Goal: Task Accomplishment & Management: Manage account settings

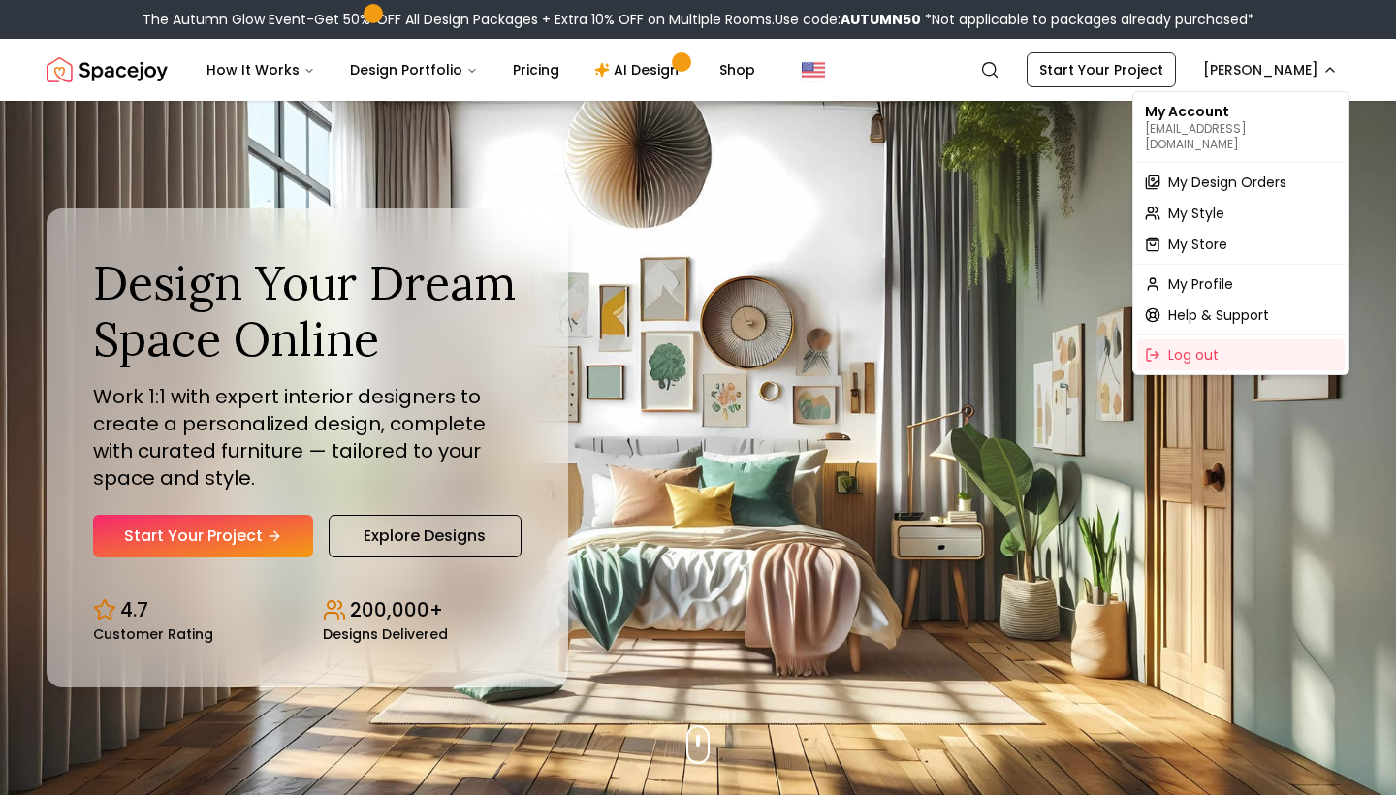
click at [1234, 173] on span "My Design Orders" at bounding box center [1228, 182] width 118 height 19
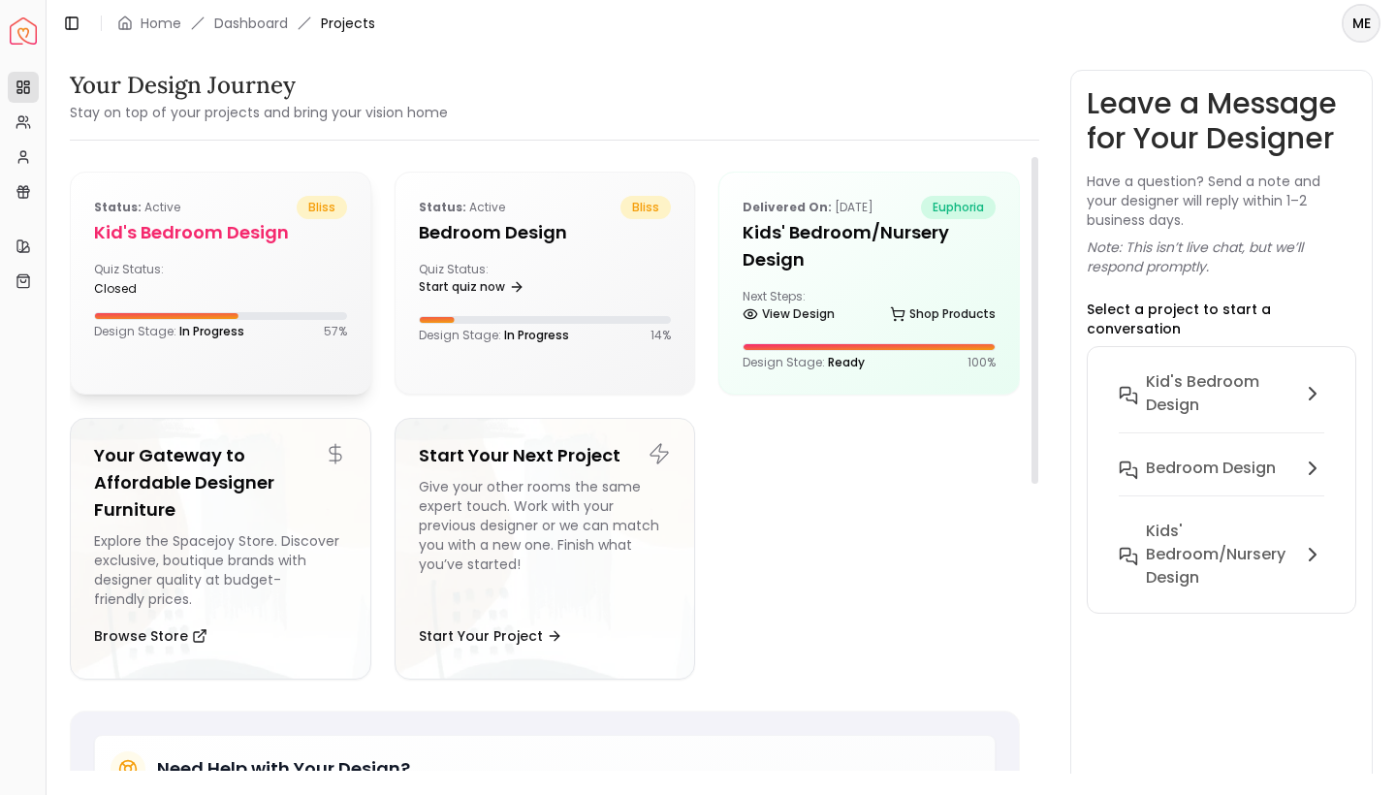
click at [281, 262] on div "Quiz Status: closed" at bounding box center [220, 279] width 253 height 35
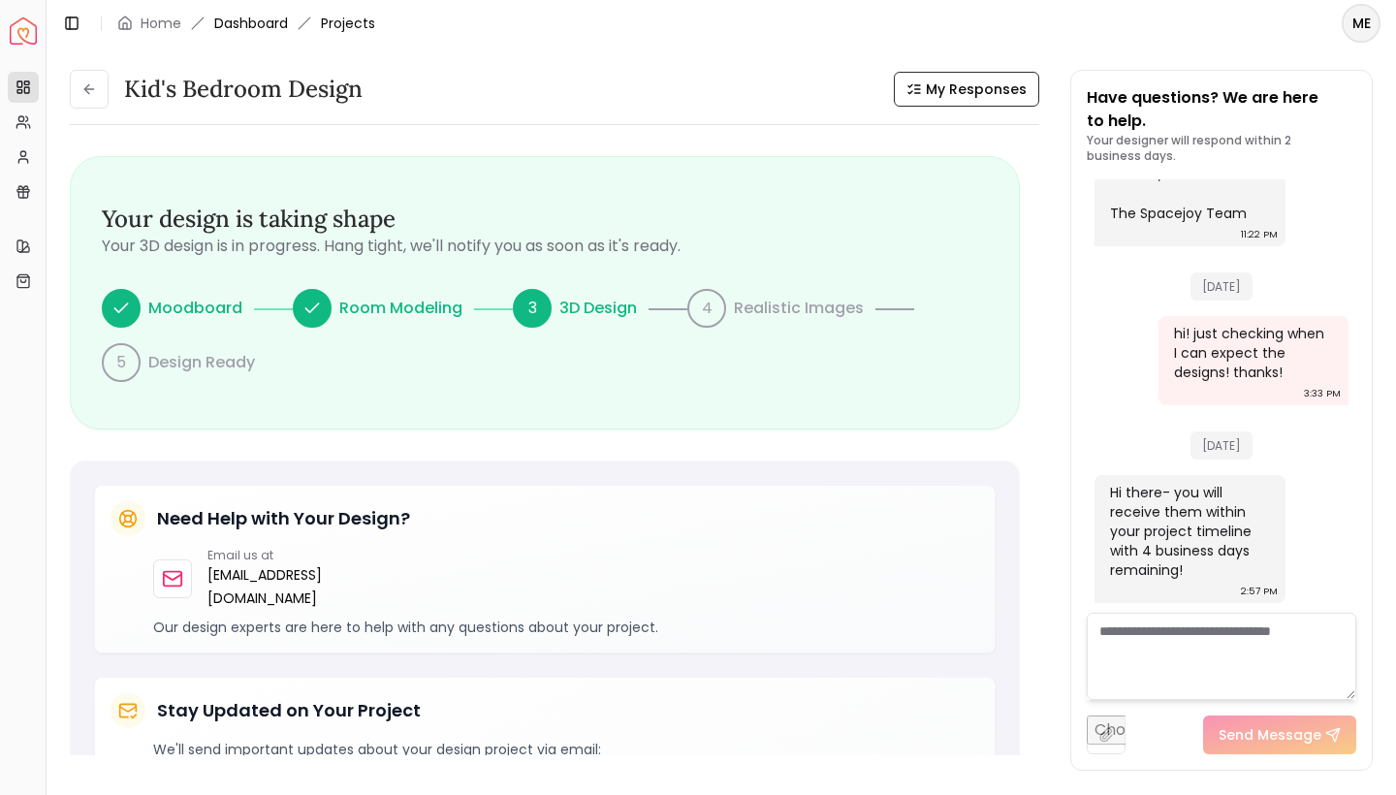
click at [242, 26] on link "Dashboard" at bounding box center [251, 23] width 74 height 19
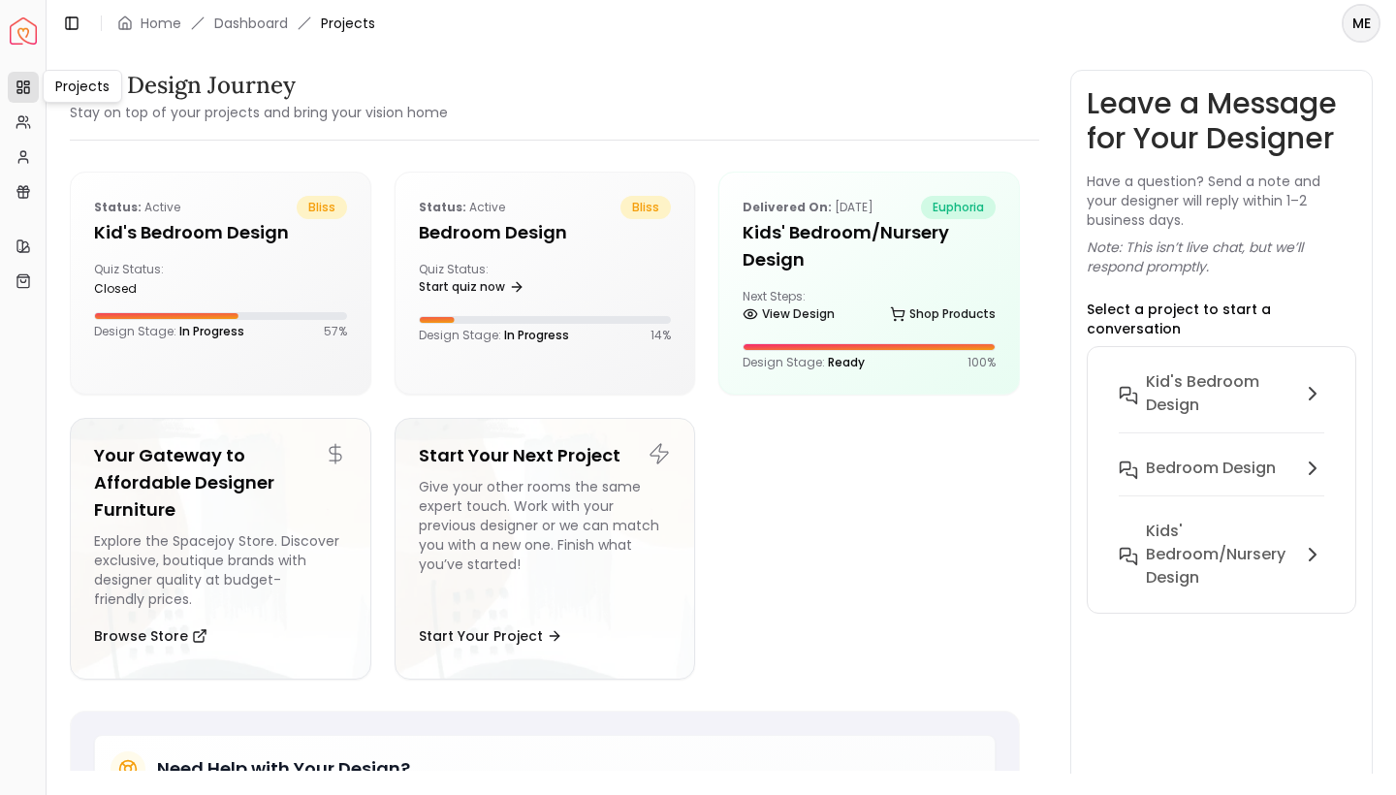
click at [20, 89] on rect at bounding box center [19, 90] width 5 height 3
click at [220, 254] on div "Status: active bliss Kid's Bedroom design Quiz Status: closed Design Stage: In …" at bounding box center [221, 268] width 300 height 190
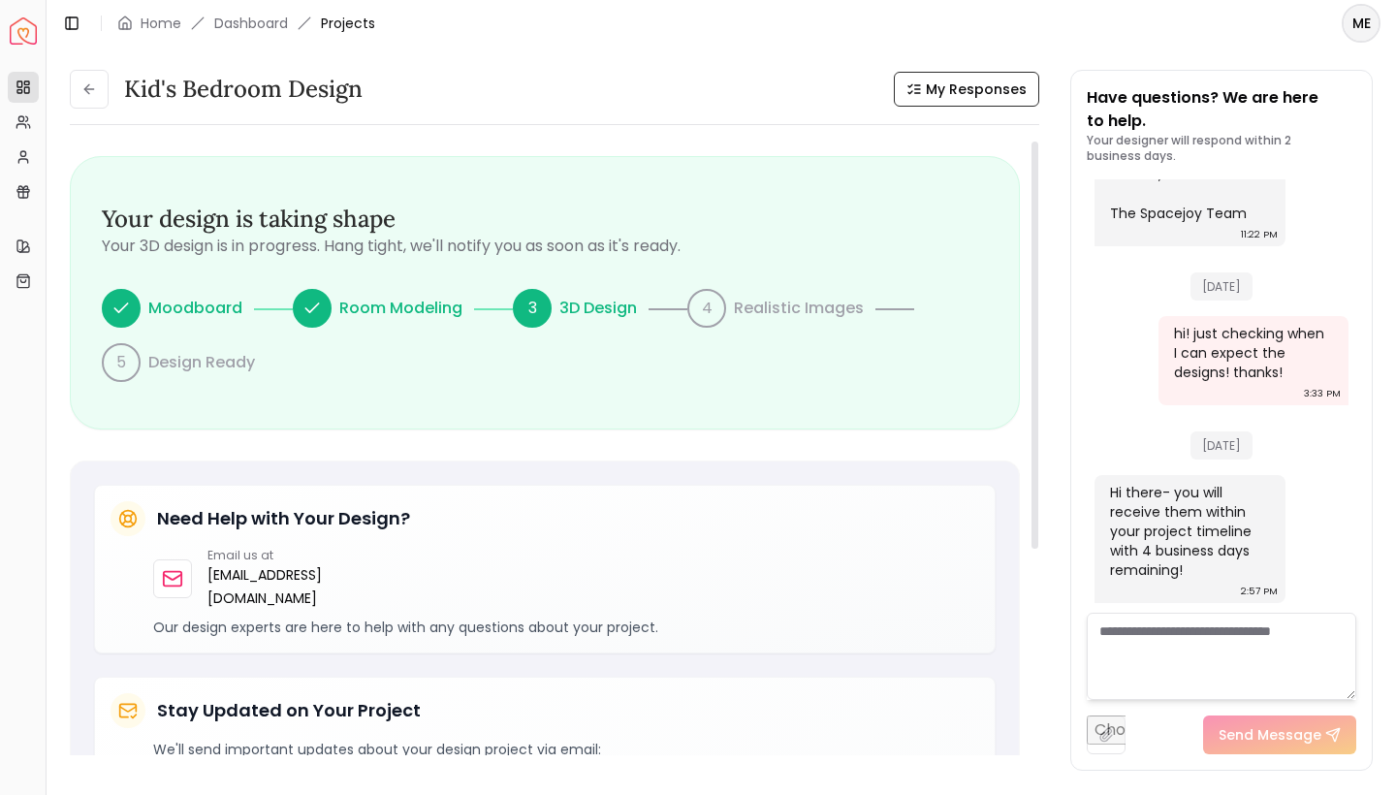
click at [1208, 626] on textarea at bounding box center [1222, 656] width 270 height 87
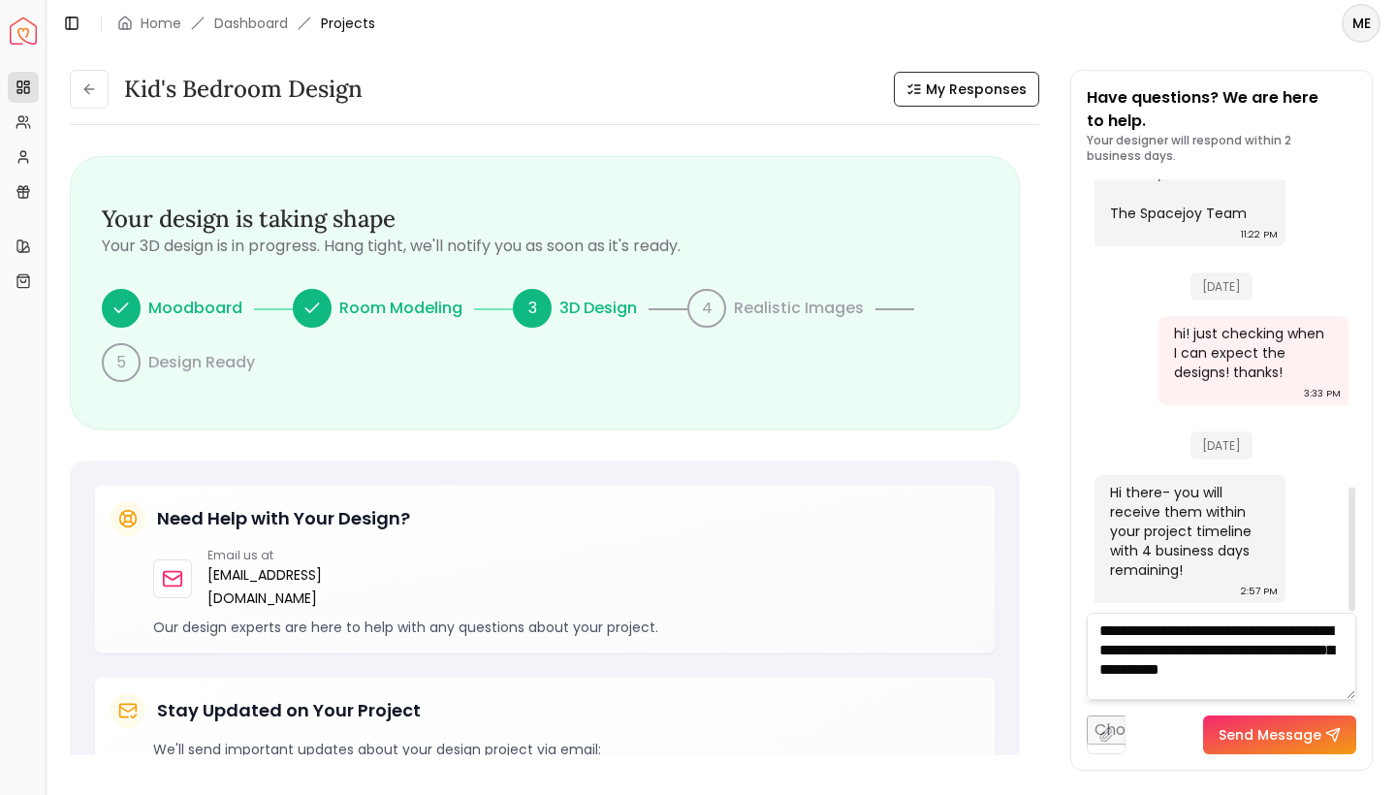
scroll to position [1, 0]
type textarea "**********"
click at [1276, 737] on button "Send Message" at bounding box center [1279, 735] width 153 height 39
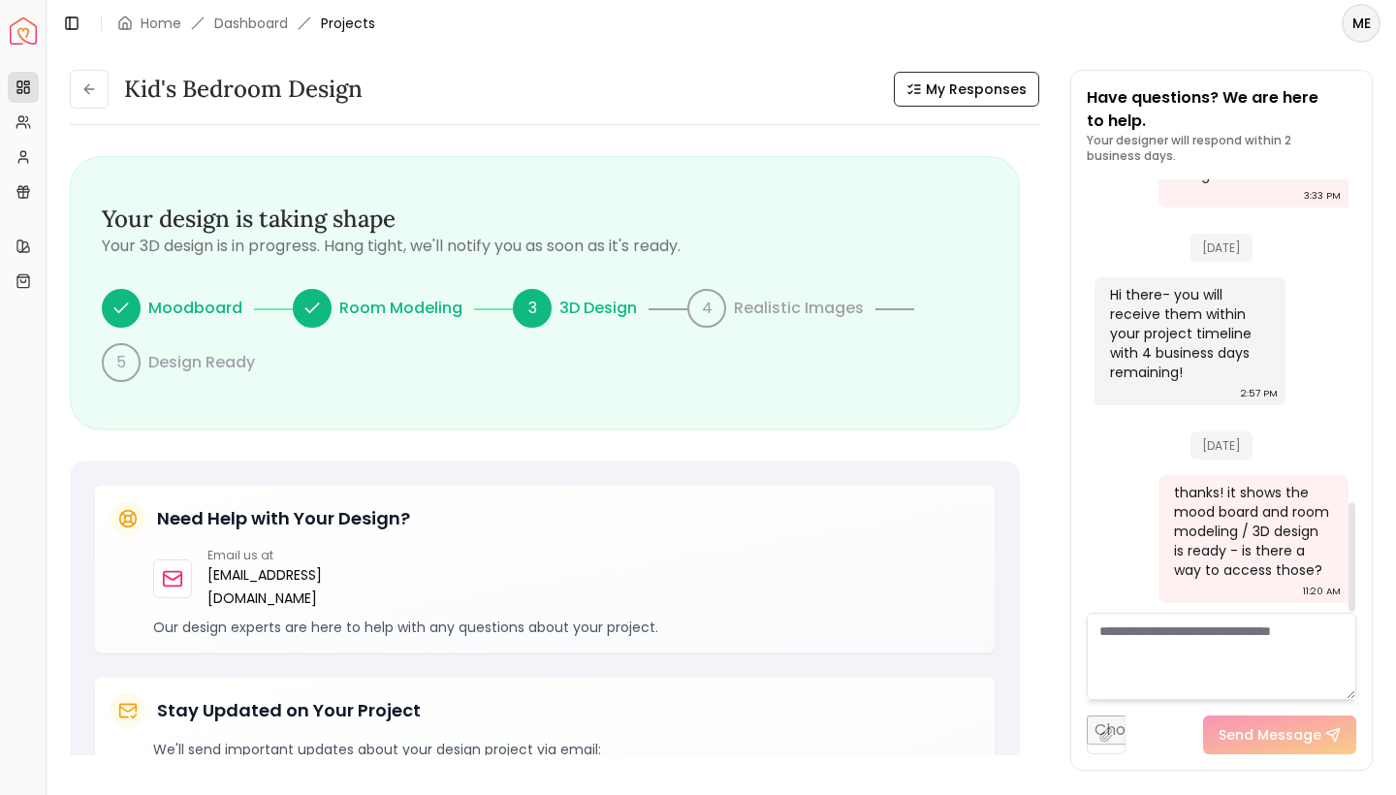
scroll to position [1285, 0]
click at [90, 90] on icon at bounding box center [89, 89] width 16 height 16
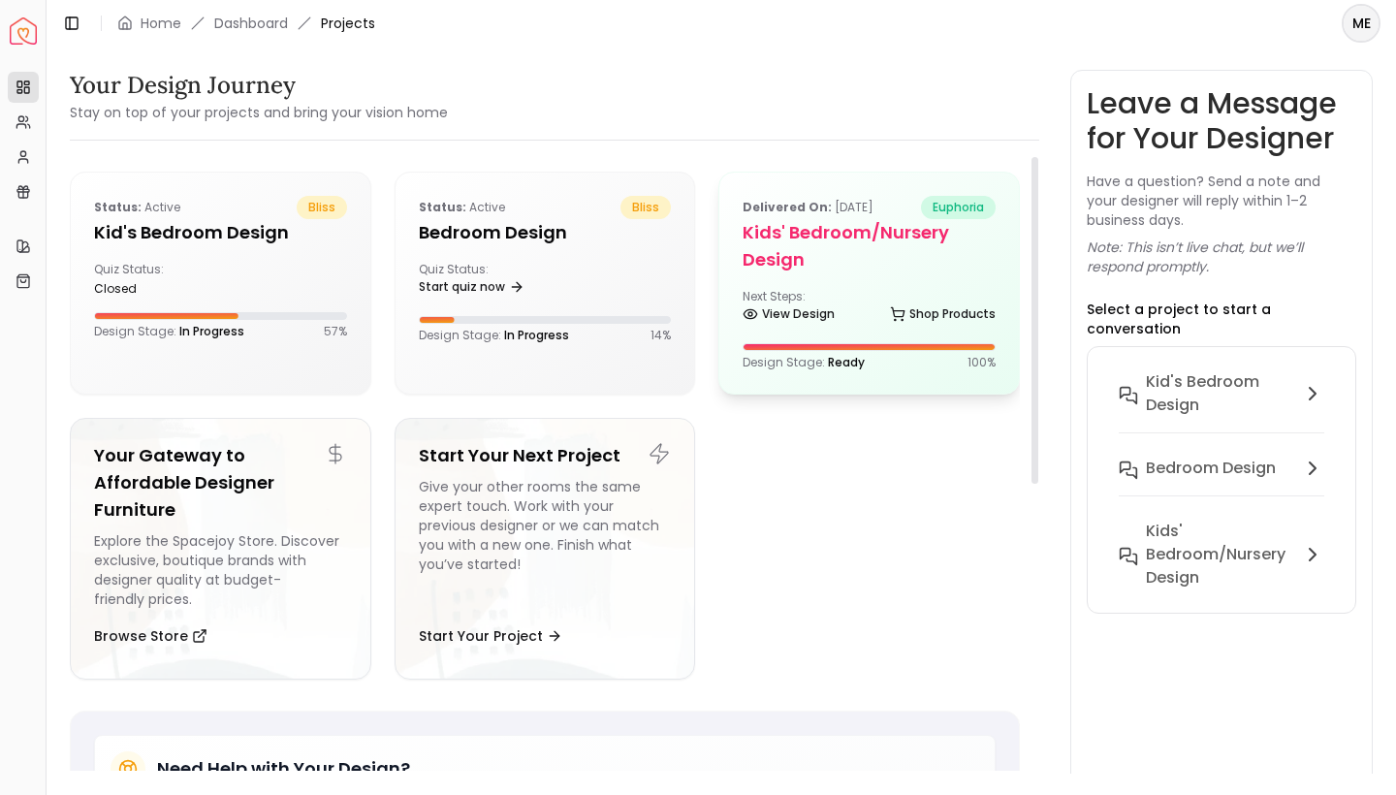
click at [818, 275] on div "Delivered on: [DATE] euphoria Kids' Bedroom/Nursery Design Next Steps: View Des…" at bounding box center [870, 283] width 300 height 221
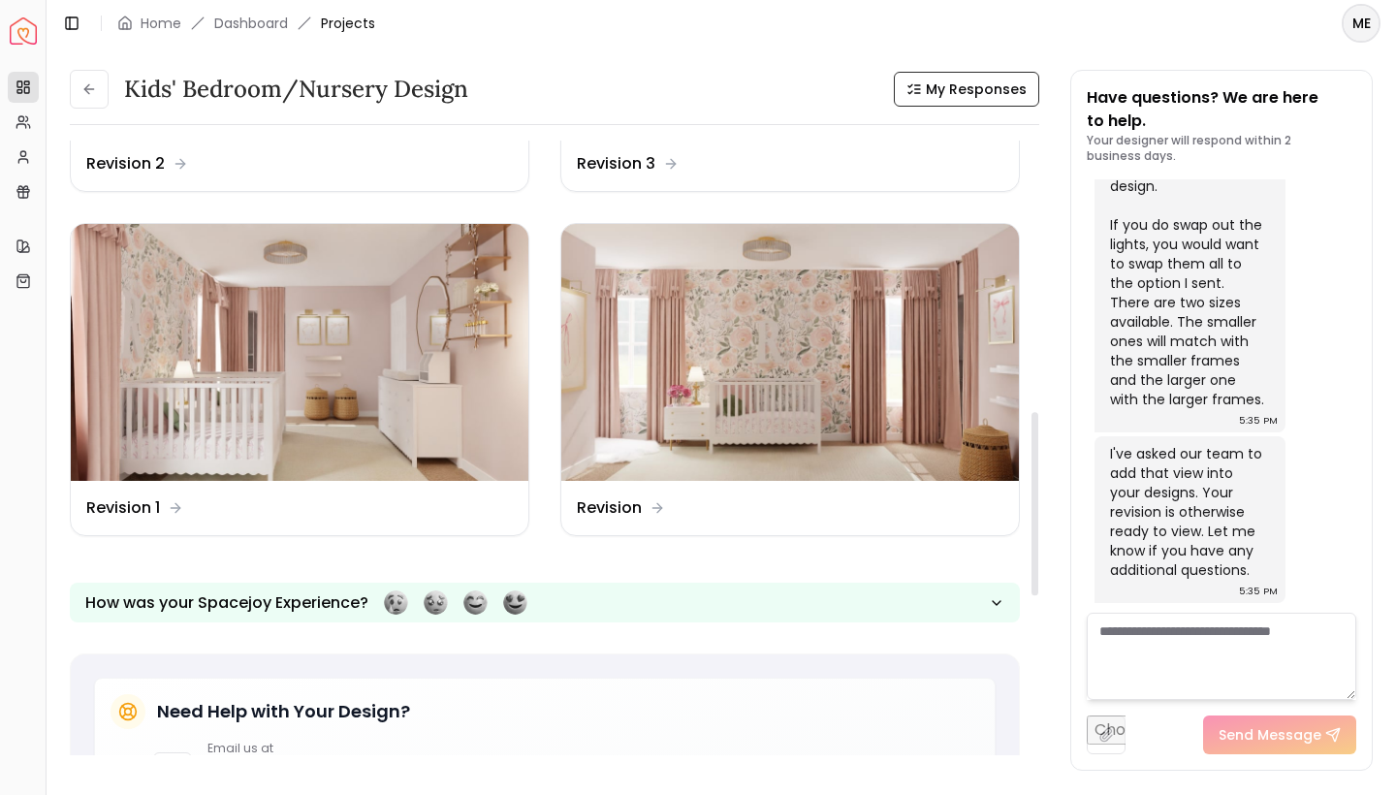
scroll to position [909, 0]
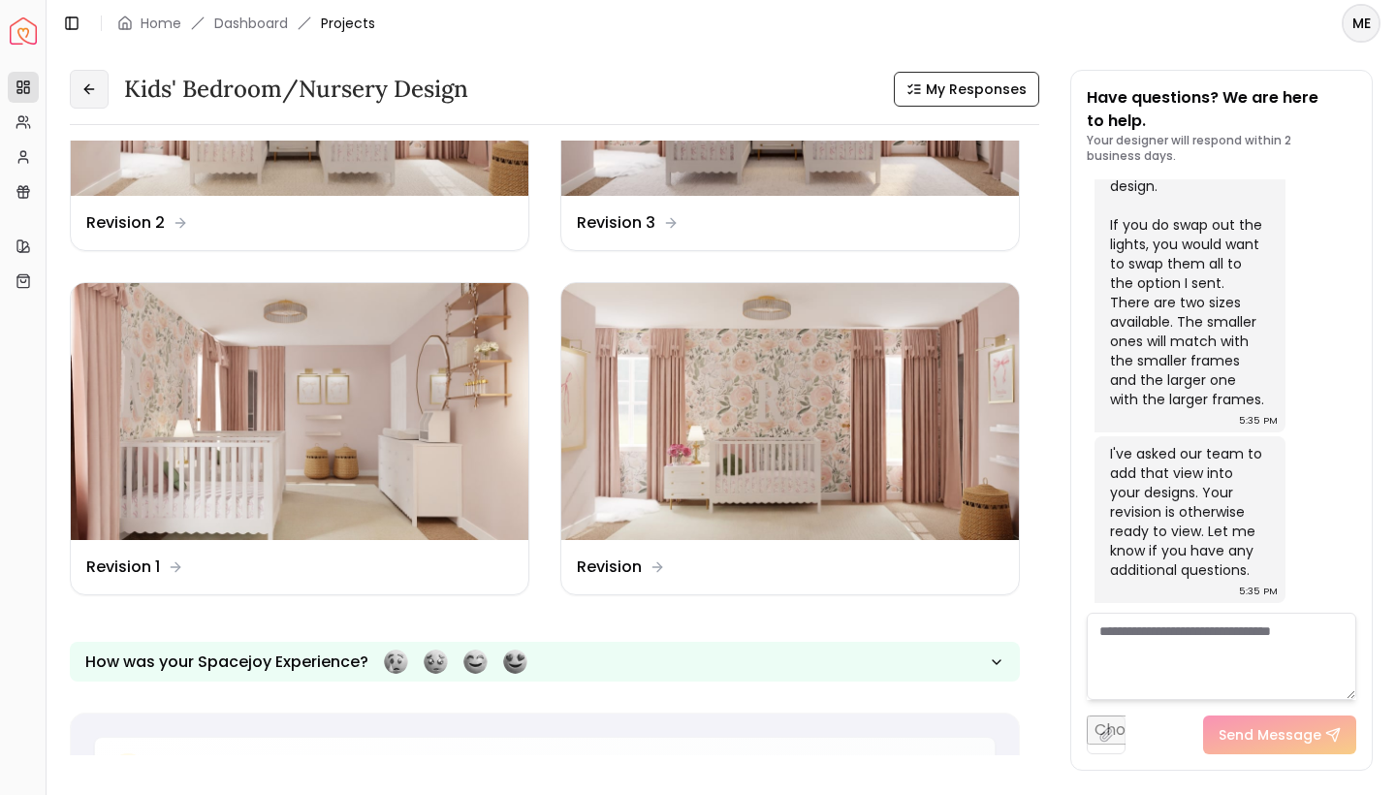
click at [84, 90] on icon at bounding box center [89, 89] width 16 height 16
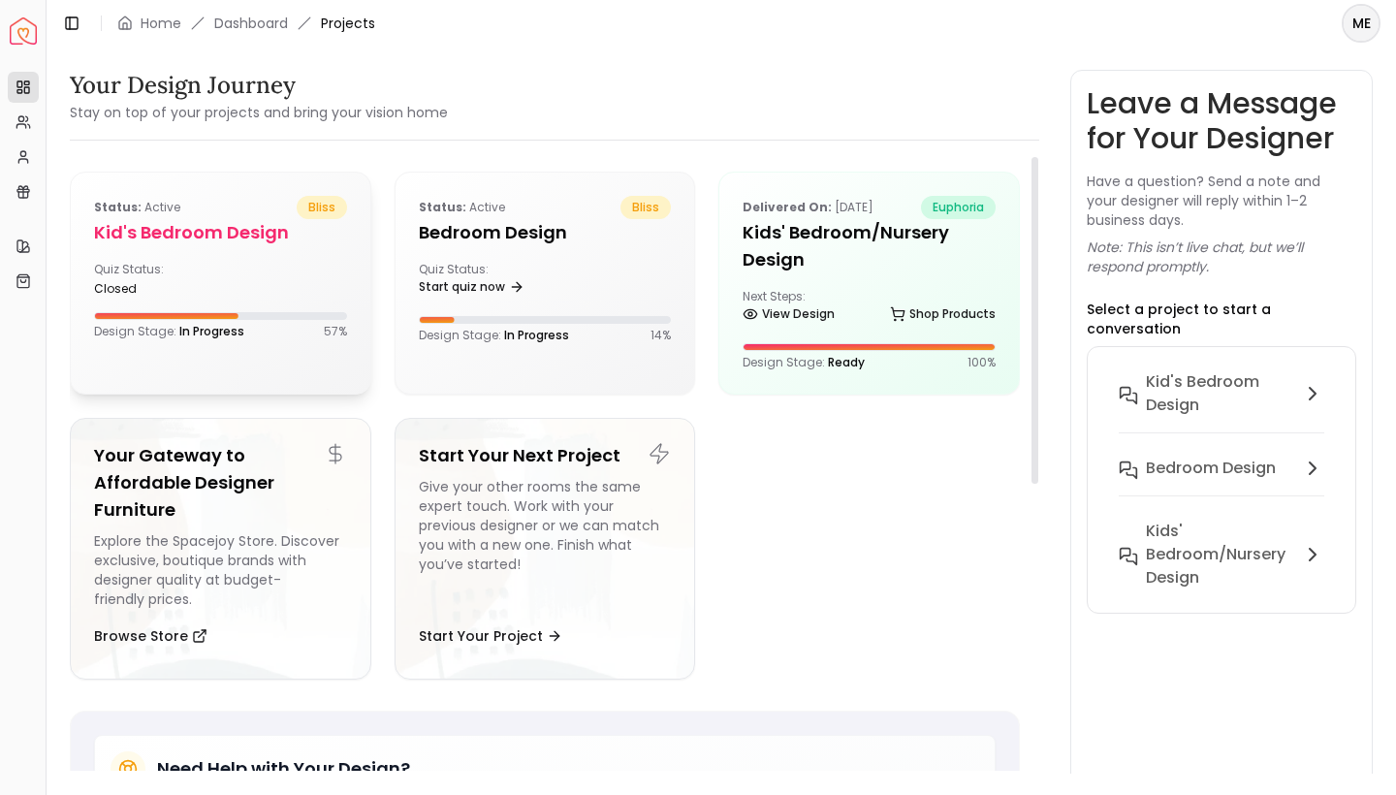
click at [262, 241] on h5 "Kid's Bedroom design" at bounding box center [220, 232] width 253 height 27
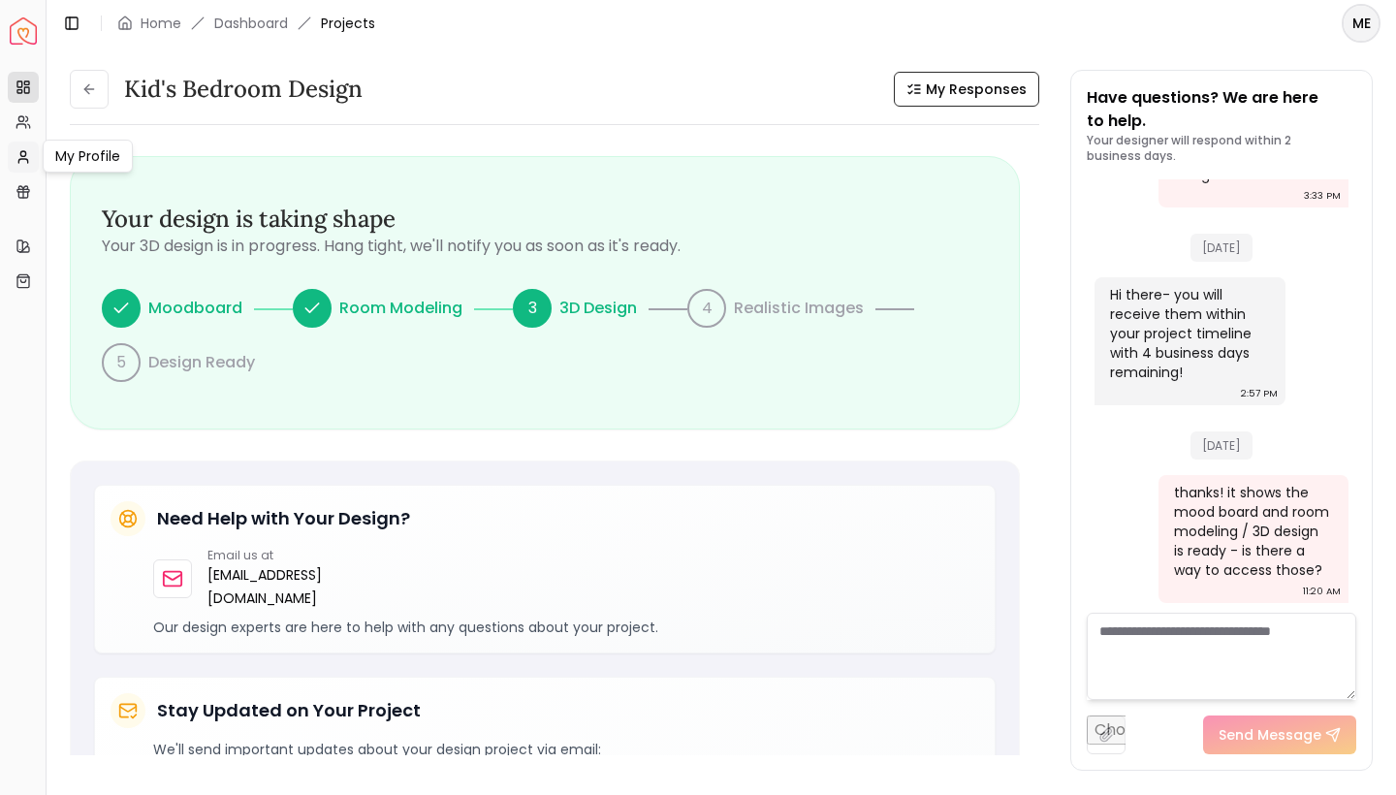
click at [26, 145] on link "My Profile" at bounding box center [23, 157] width 31 height 31
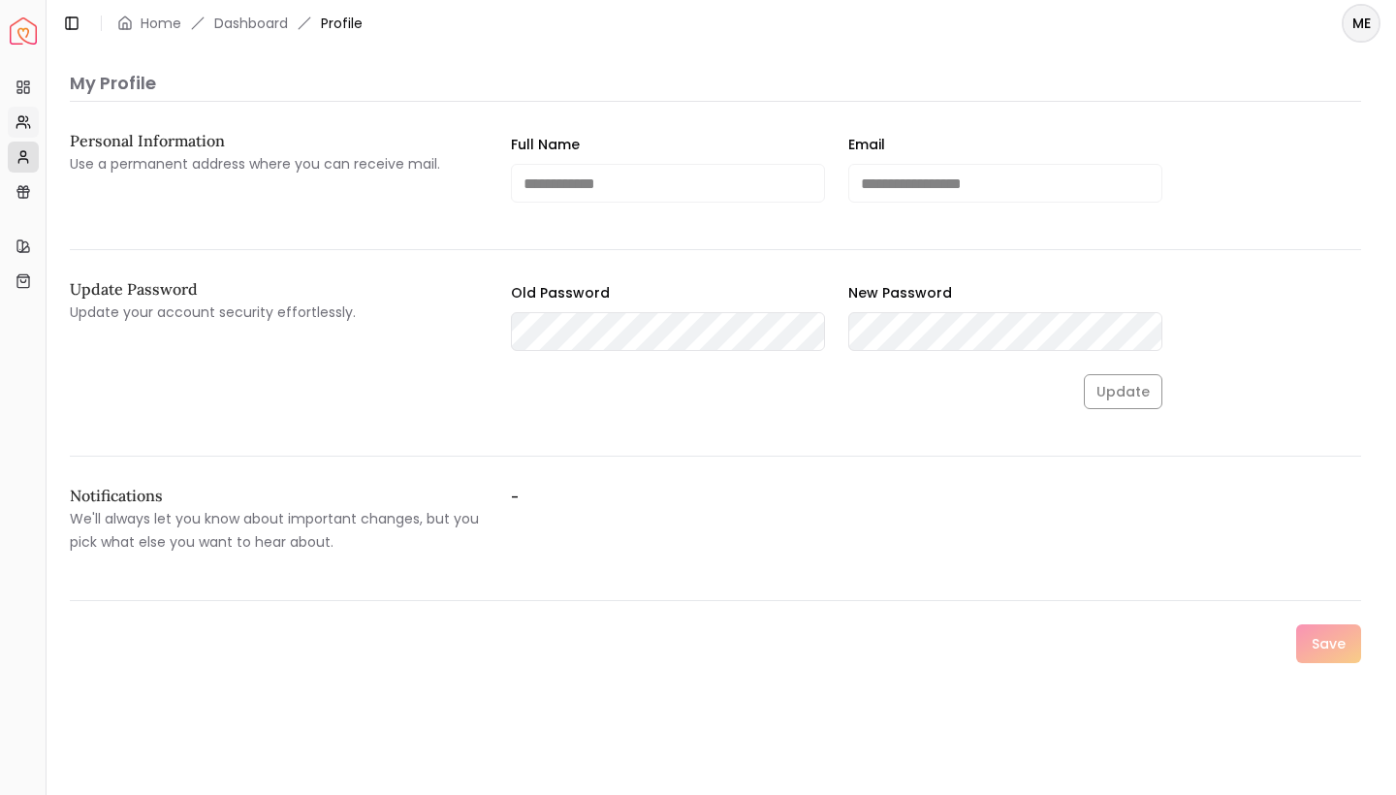
click at [30, 118] on icon at bounding box center [24, 122] width 16 height 16
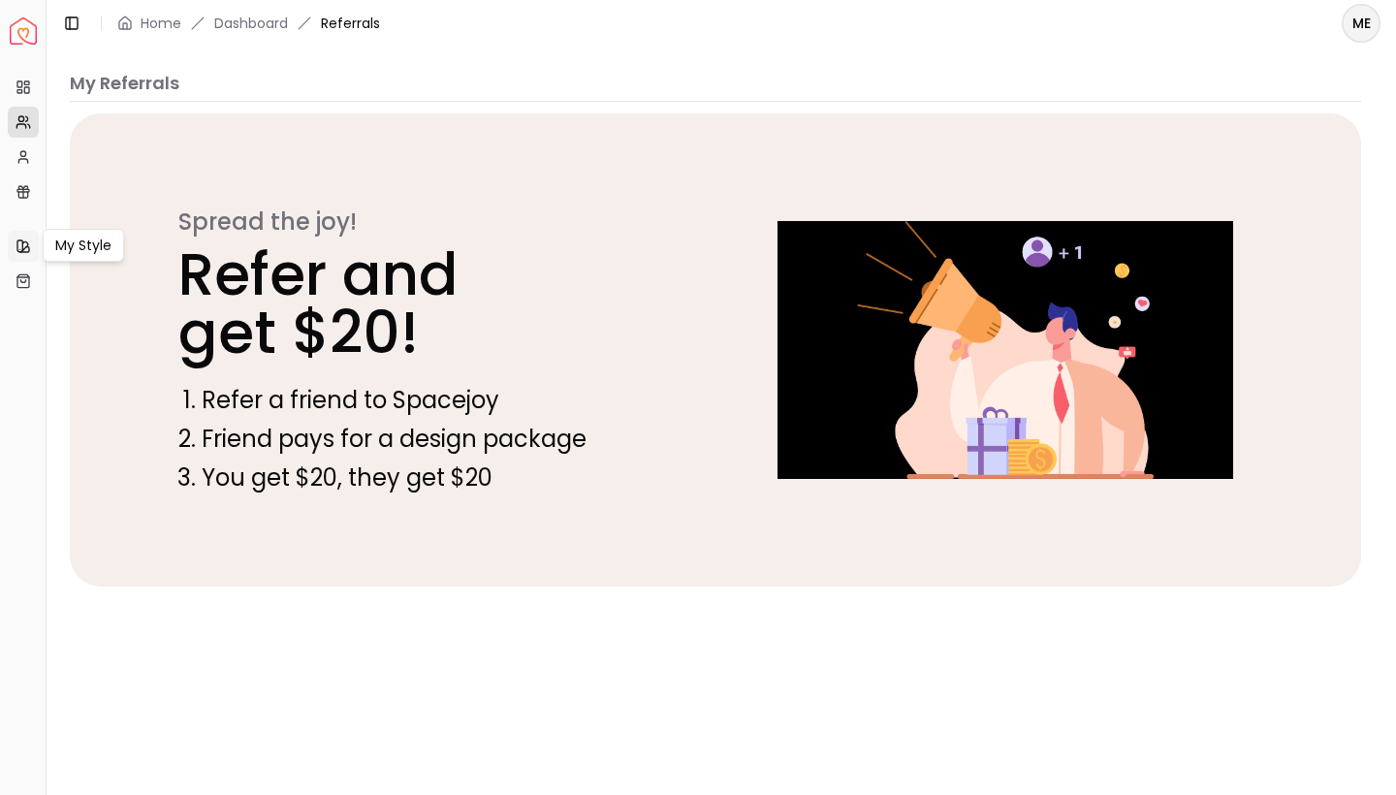
click at [29, 251] on icon at bounding box center [24, 248] width 9 height 5
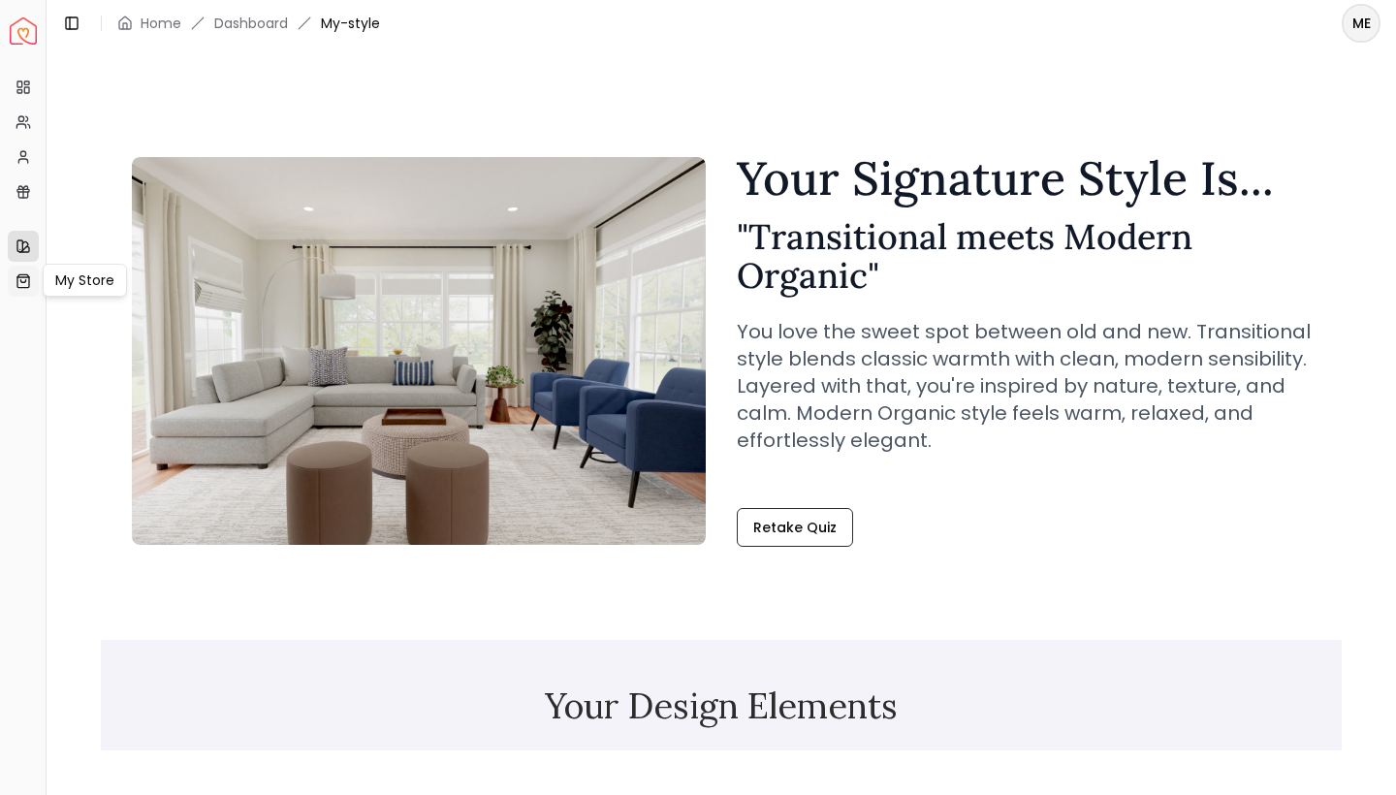
click at [26, 282] on icon at bounding box center [24, 281] width 16 height 16
click at [22, 89] on rect at bounding box center [19, 90] width 5 height 3
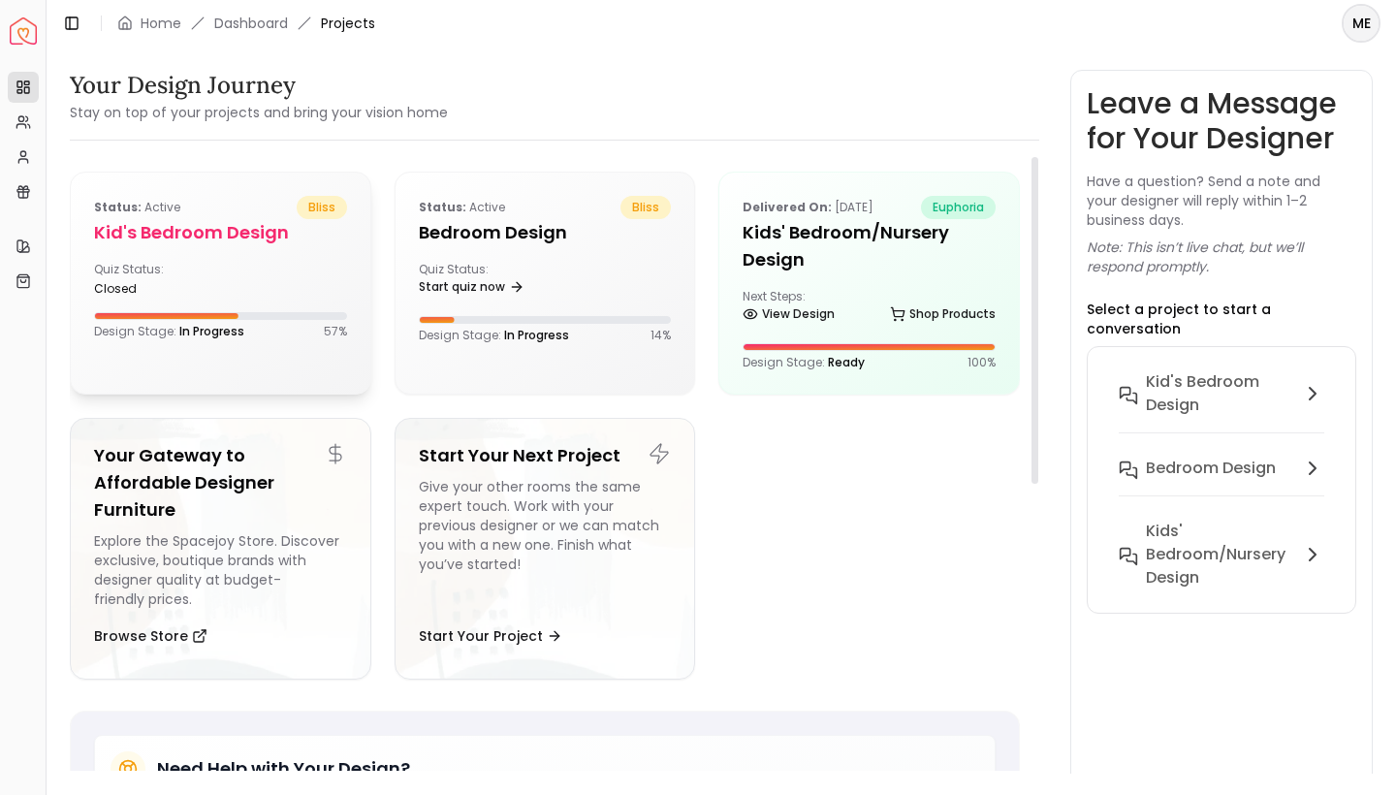
click at [123, 228] on h5 "Kid's Bedroom design" at bounding box center [220, 232] width 253 height 27
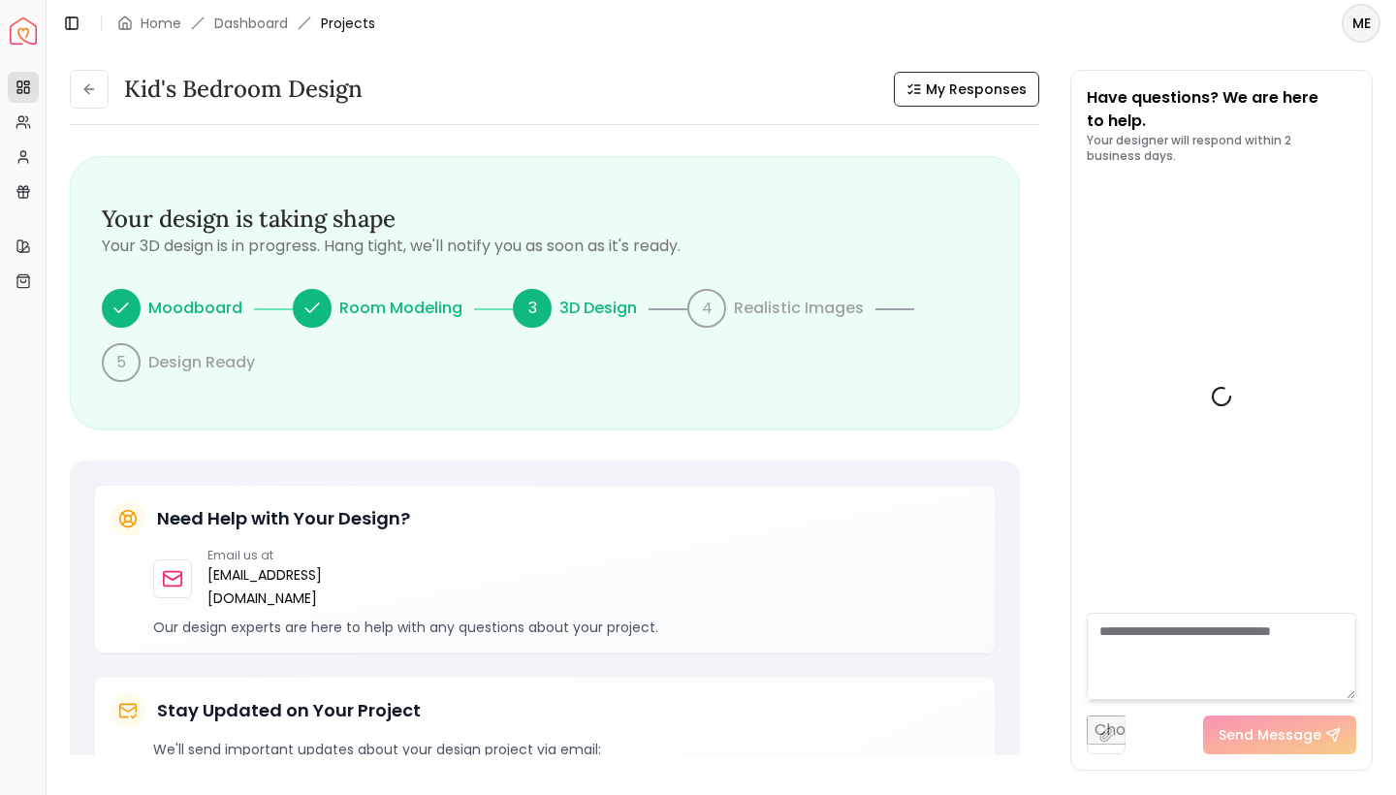
scroll to position [1285, 0]
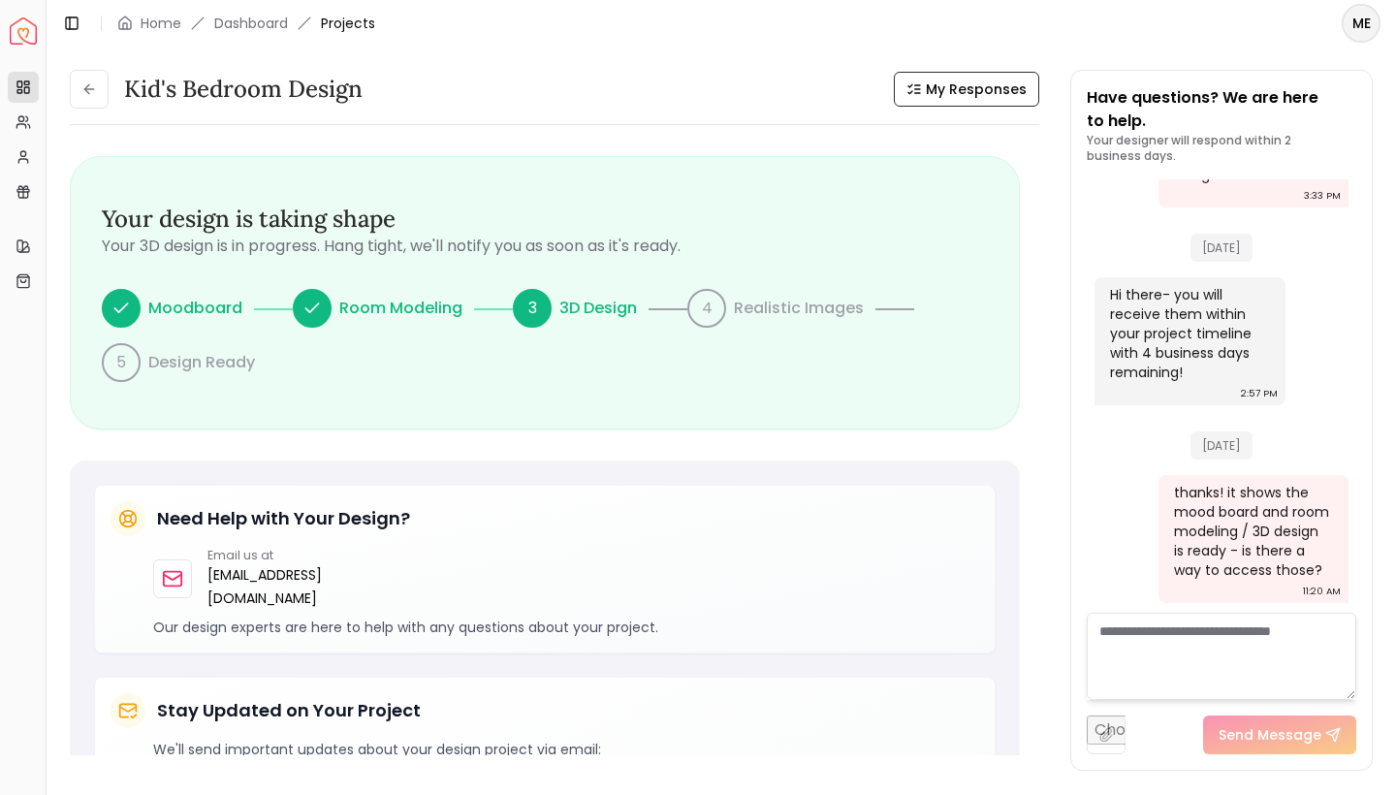
click at [233, 87] on h3 "Kid's Bedroom design" at bounding box center [243, 89] width 239 height 31
click at [78, 83] on button at bounding box center [89, 89] width 39 height 39
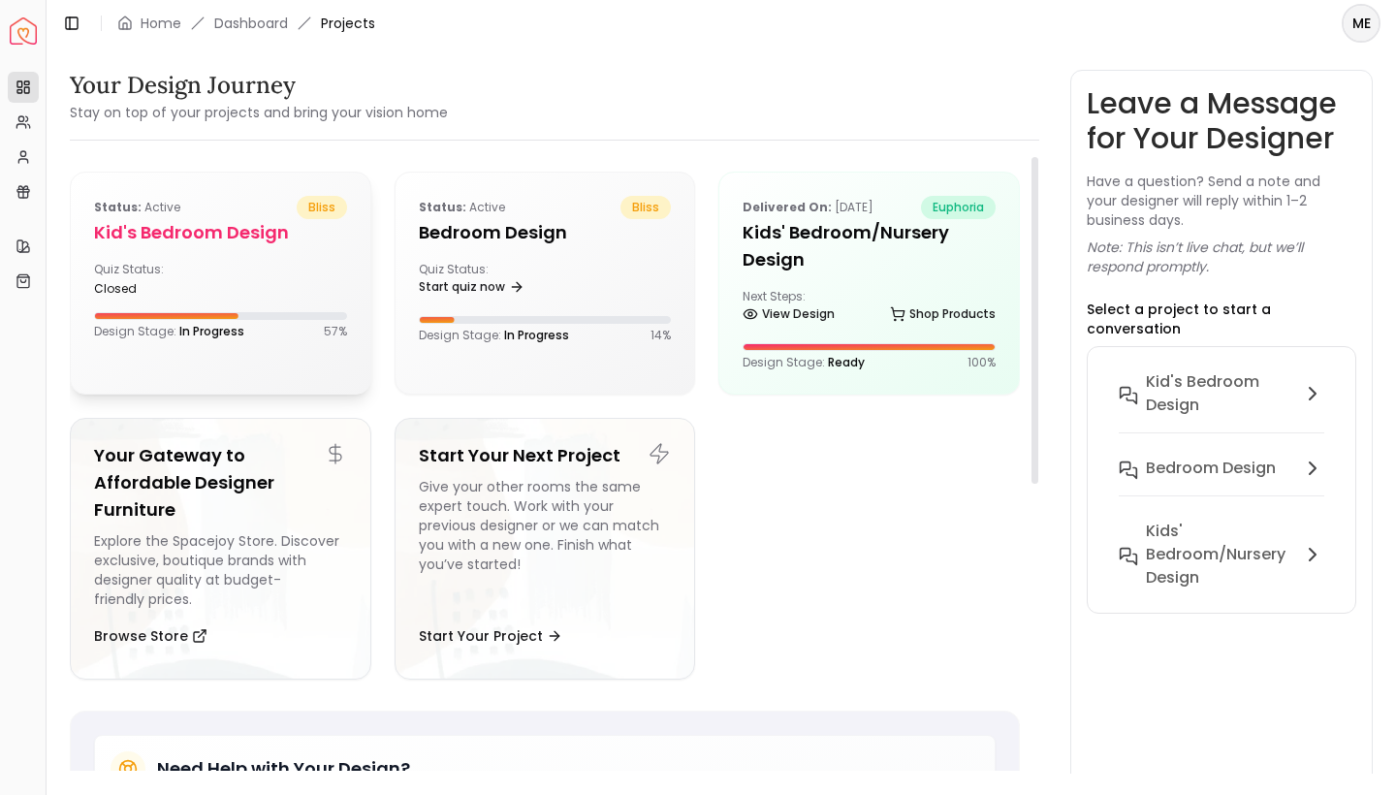
click at [162, 294] on div "closed" at bounding box center [153, 289] width 118 height 16
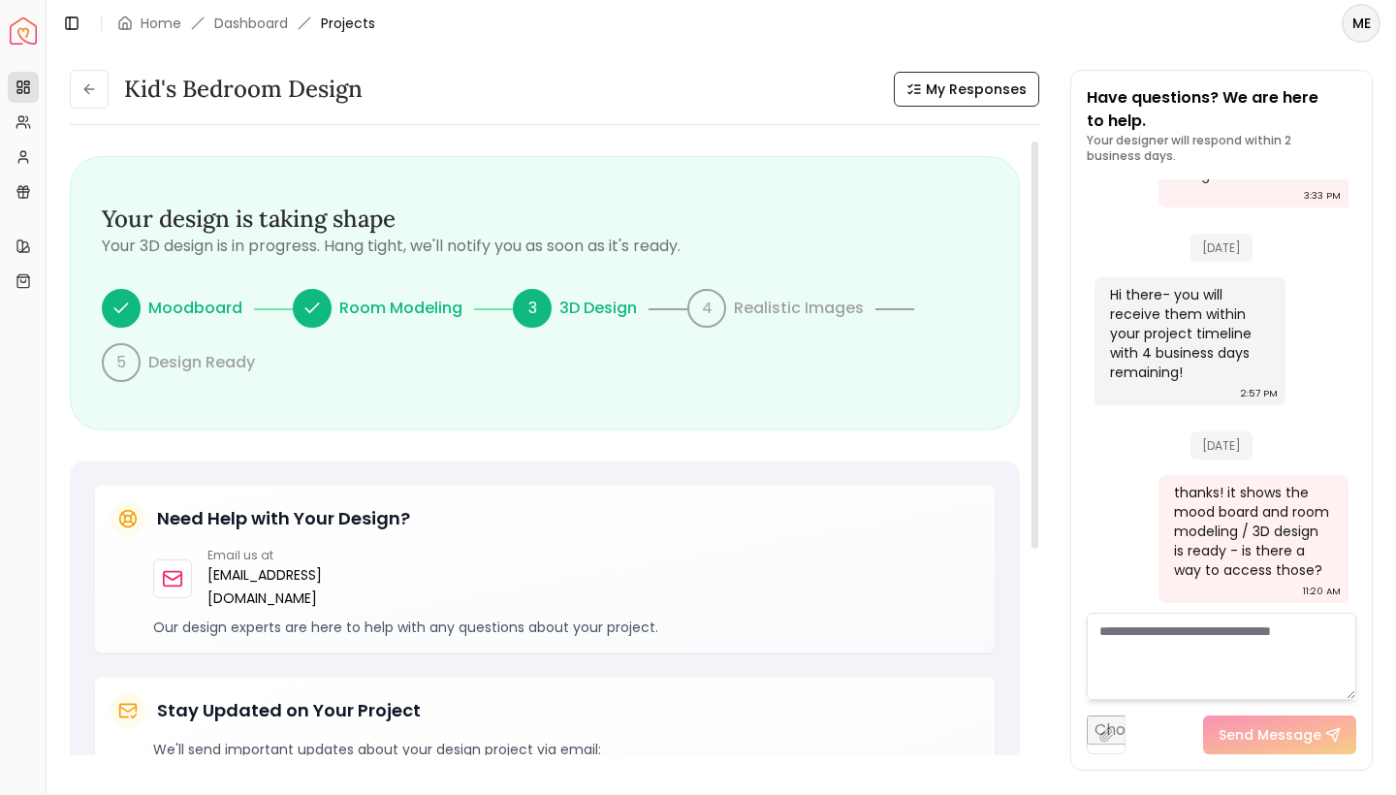
click at [256, 84] on h3 "Kid's Bedroom design" at bounding box center [243, 89] width 239 height 31
click at [89, 85] on icon at bounding box center [86, 88] width 5 height 9
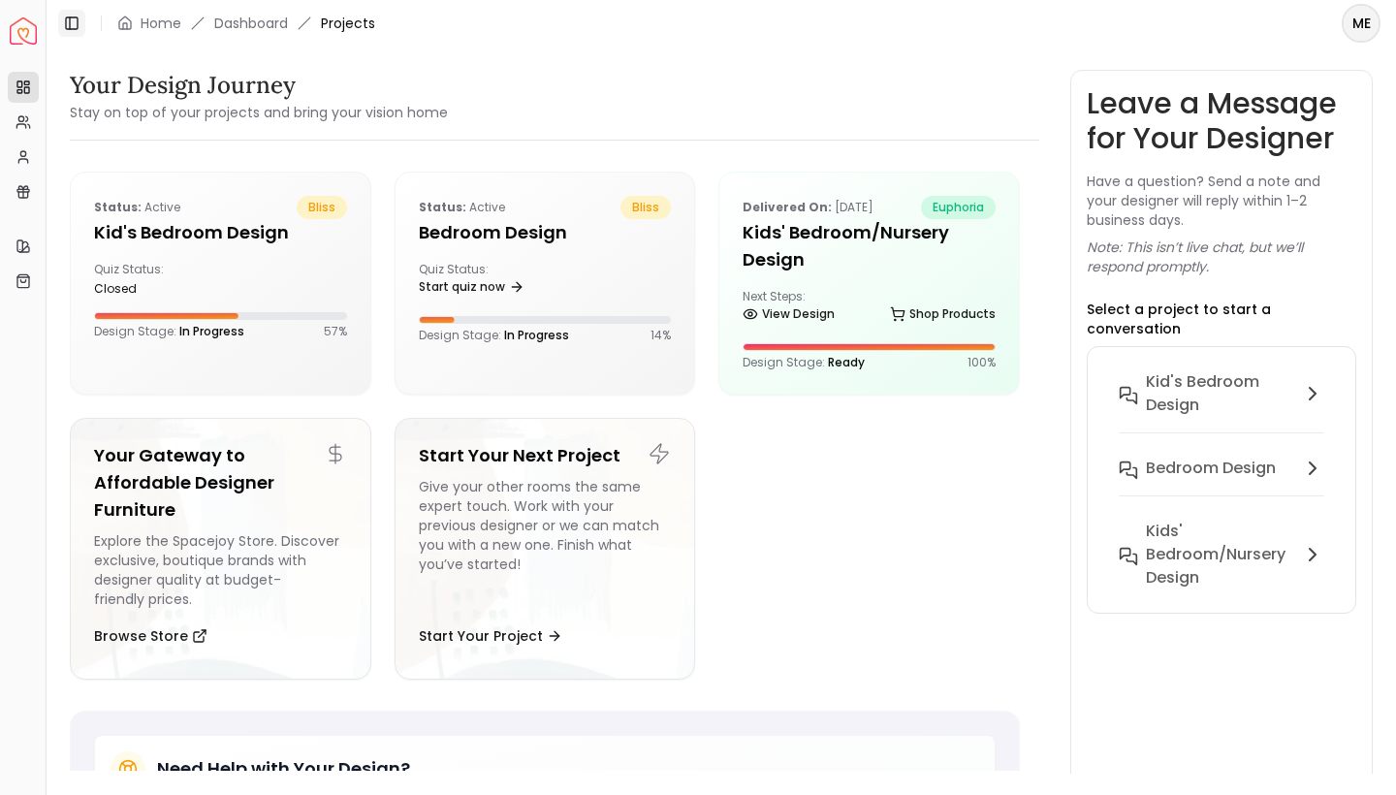
click at [75, 25] on icon at bounding box center [72, 24] width 16 height 16
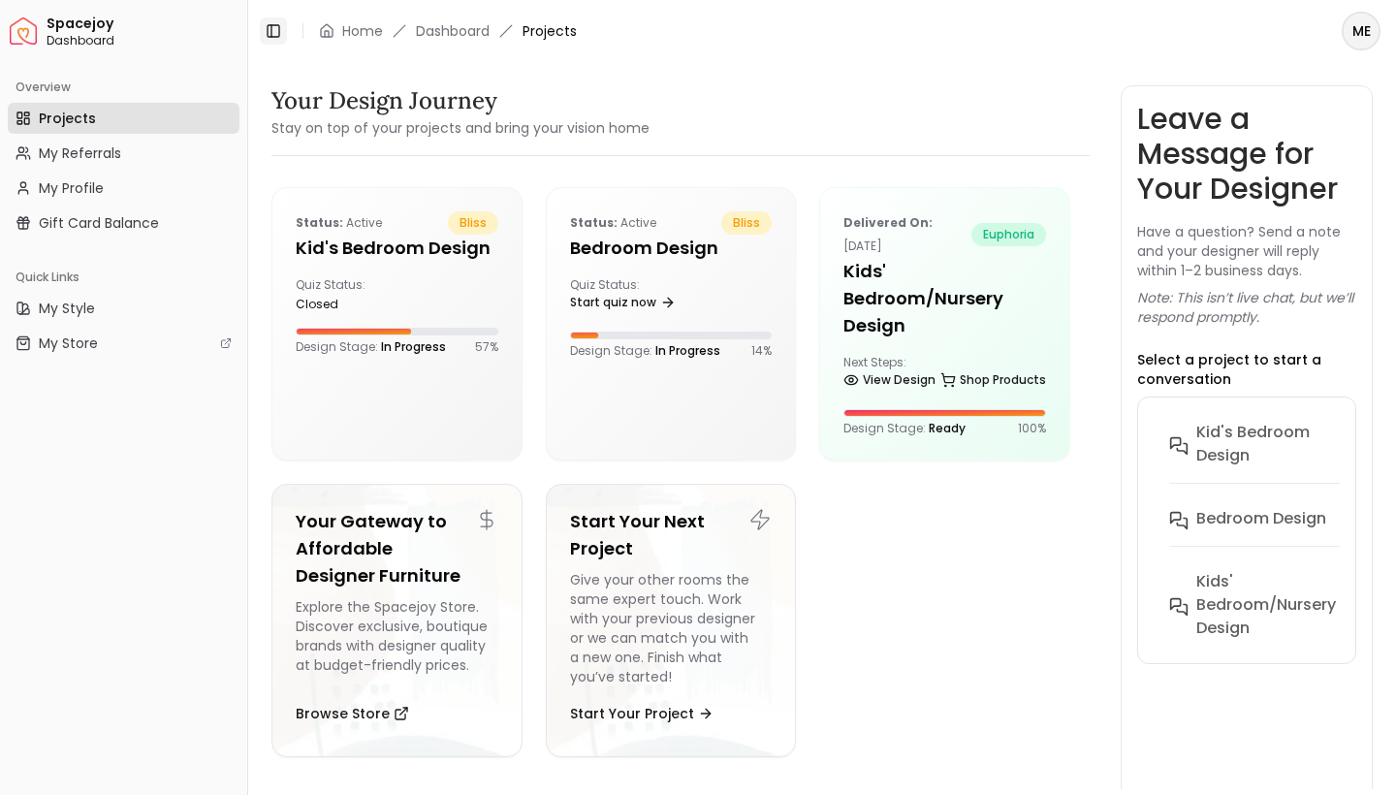
click at [274, 33] on icon at bounding box center [274, 31] width 16 height 16
